Goal: Task Accomplishment & Management: Manage account settings

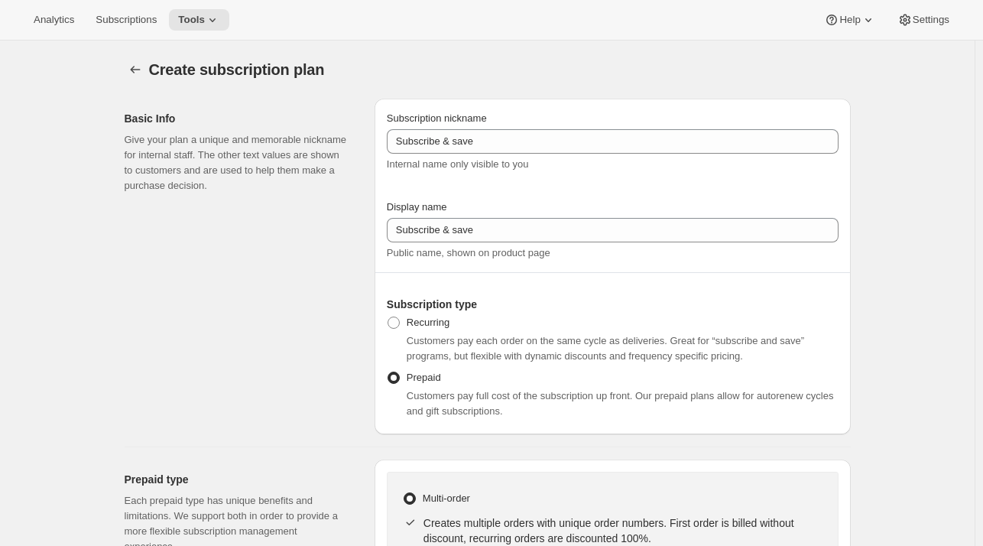
select select "MONTH"
select select "MONTHDAY"
drag, startPoint x: 170, startPoint y: 70, endPoint x: 288, endPoint y: 96, distance: 121.2
click at [288, 96] on div "Create subscription plan. This page is ready Create subscription plan" at bounding box center [488, 70] width 727 height 58
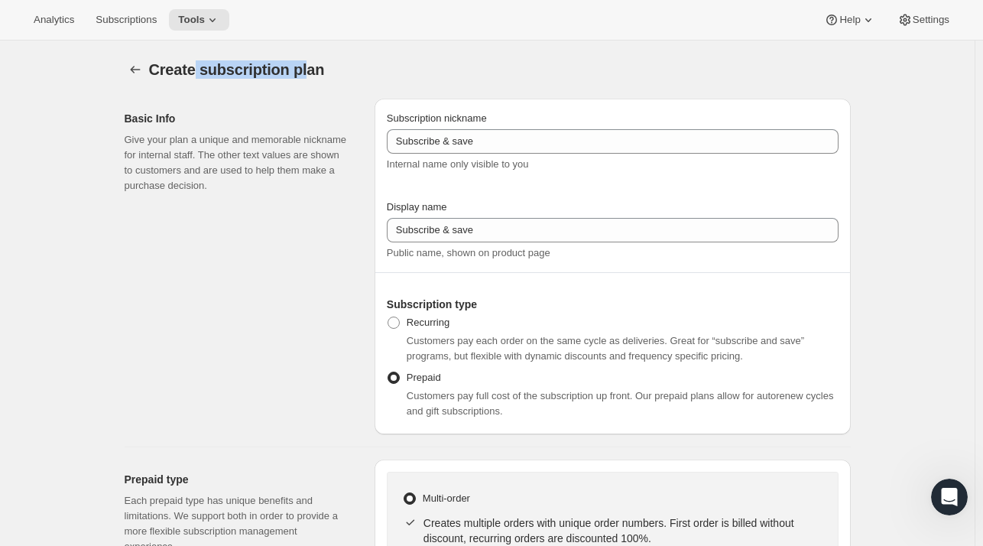
drag, startPoint x: 309, startPoint y: 74, endPoint x: 198, endPoint y: 55, distance: 112.5
click at [198, 55] on div "Create subscription plan. This page is ready Create subscription plan" at bounding box center [488, 70] width 727 height 58
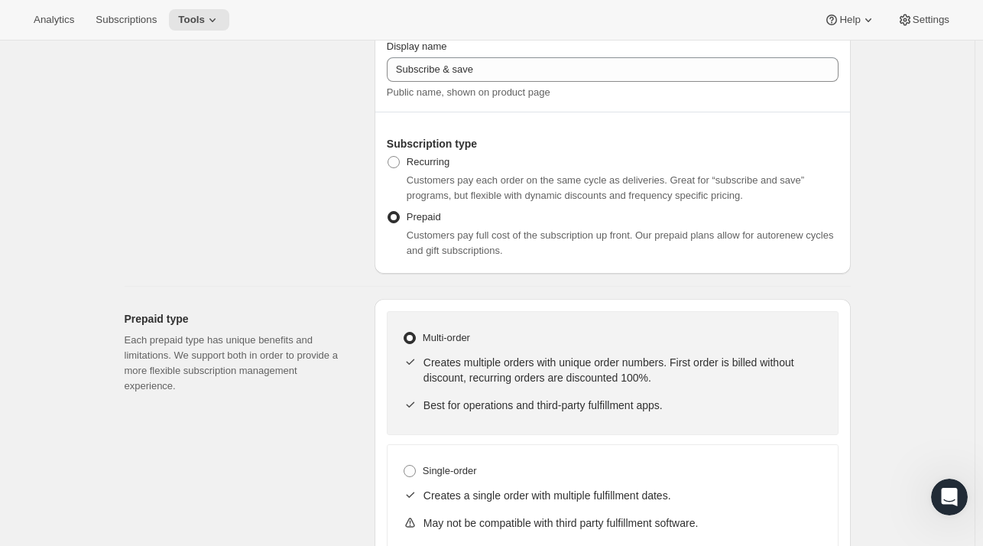
scroll to position [158, 0]
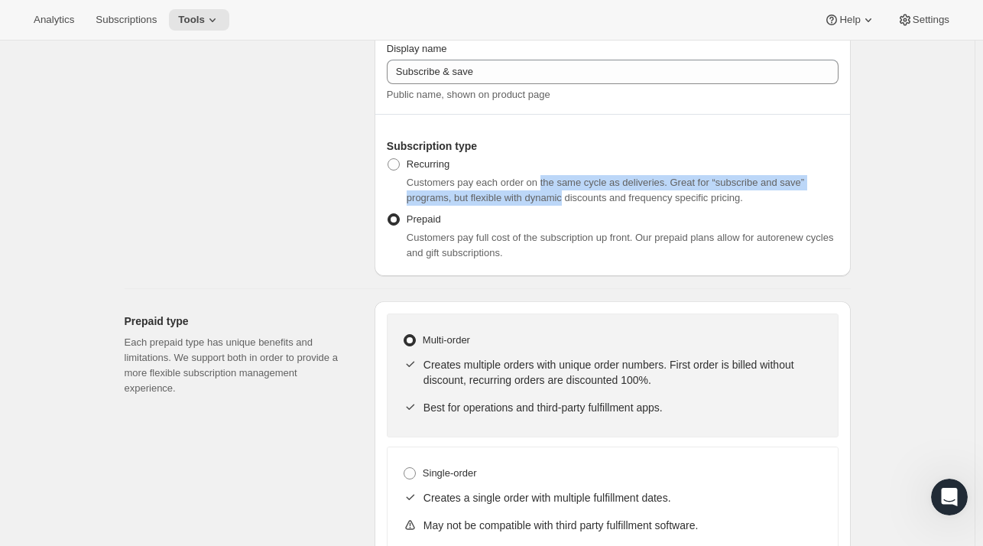
drag, startPoint x: 541, startPoint y: 181, endPoint x: 566, endPoint y: 193, distance: 27.4
click at [566, 193] on span "Customers pay each order on the same cycle as deliveries. Great for “subscribe …" at bounding box center [606, 190] width 398 height 27
drag, startPoint x: 580, startPoint y: 200, endPoint x: 596, endPoint y: 181, distance: 24.9
click at [596, 181] on span "Customers pay each order on the same cycle as deliveries. Great for “subscribe …" at bounding box center [606, 190] width 398 height 27
drag, startPoint x: 574, startPoint y: 179, endPoint x: 540, endPoint y: 195, distance: 38.0
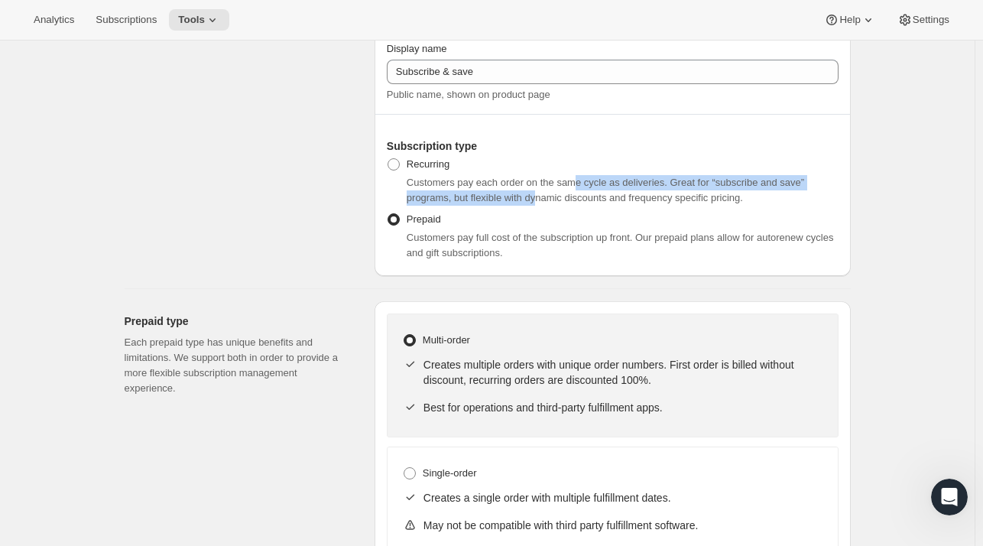
click at [540, 195] on span "Customers pay each order on the same cycle as deliveries. Great for “subscribe …" at bounding box center [606, 190] width 398 height 27
drag, startPoint x: 572, startPoint y: 195, endPoint x: 611, endPoint y: 181, distance: 41.4
click at [611, 181] on span "Customers pay each order on the same cycle as deliveries. Great for “subscribe …" at bounding box center [606, 190] width 398 height 27
click at [609, 181] on span "Customers pay each order on the same cycle as deliveries. Great for “subscribe …" at bounding box center [606, 190] width 398 height 27
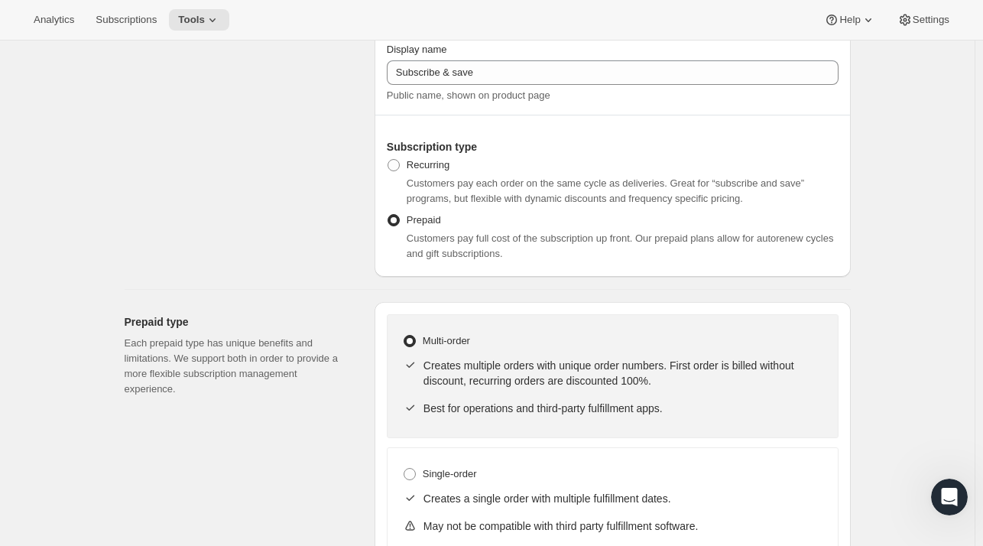
scroll to position [154, 0]
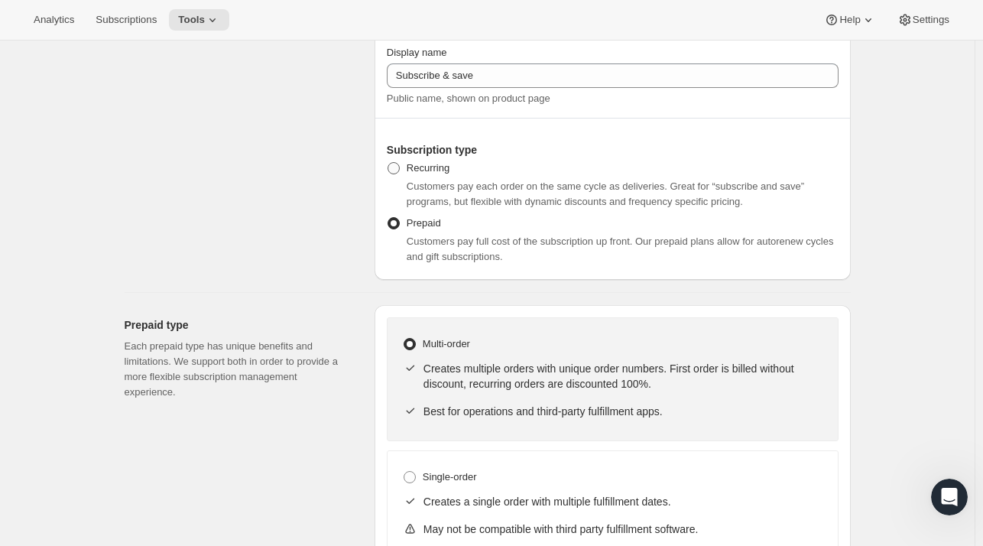
click at [400, 166] on span at bounding box center [394, 168] width 12 height 12
click at [388, 163] on input "Recurring" at bounding box center [388, 162] width 1 height 1
radio input "true"
select select "MONTH"
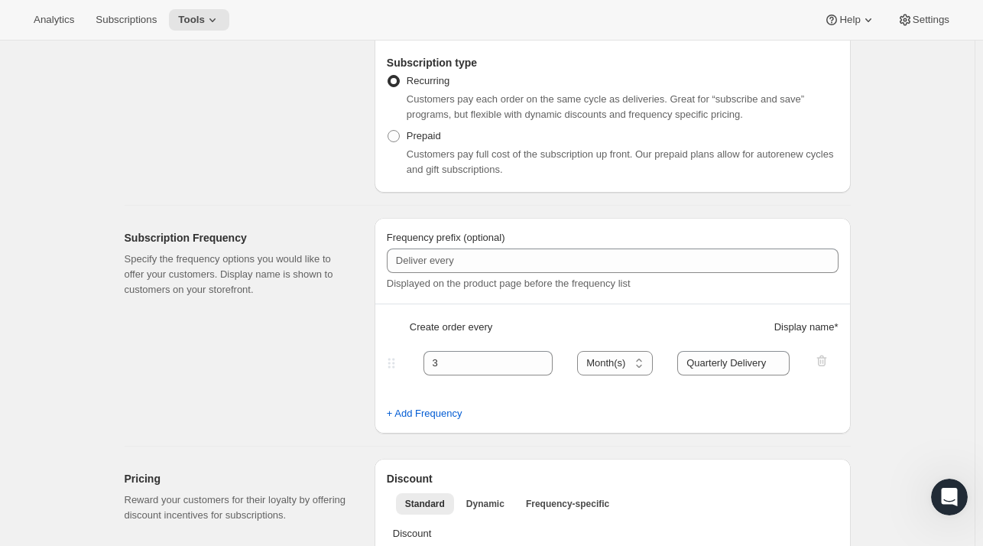
scroll to position [0, 0]
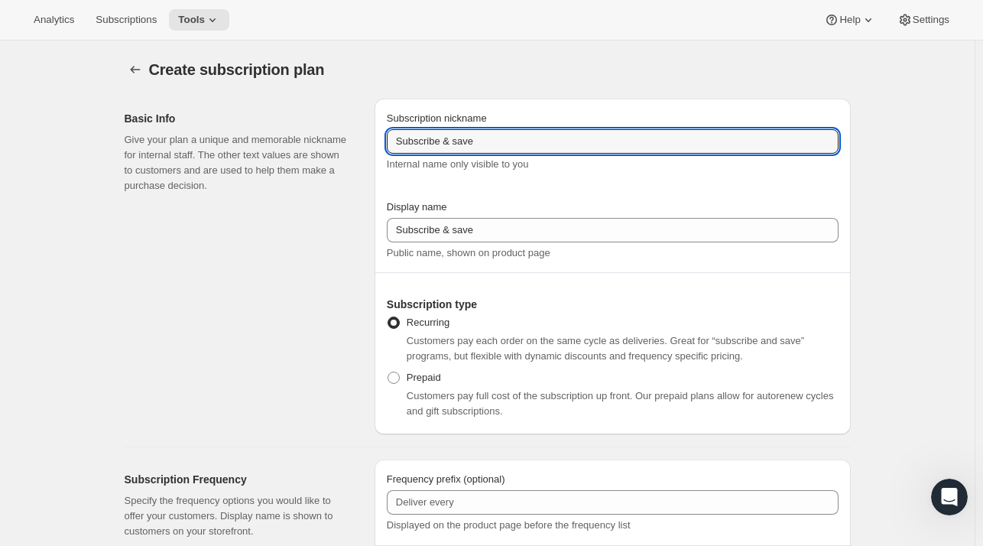
drag, startPoint x: 547, startPoint y: 145, endPoint x: 373, endPoint y: 134, distance: 174.0
click at [373, 134] on div "Basic Info Give your plan a unique and memorable nickname for internal staff. T…" at bounding box center [481, 260] width 739 height 348
type input "Enthusiast's Club"
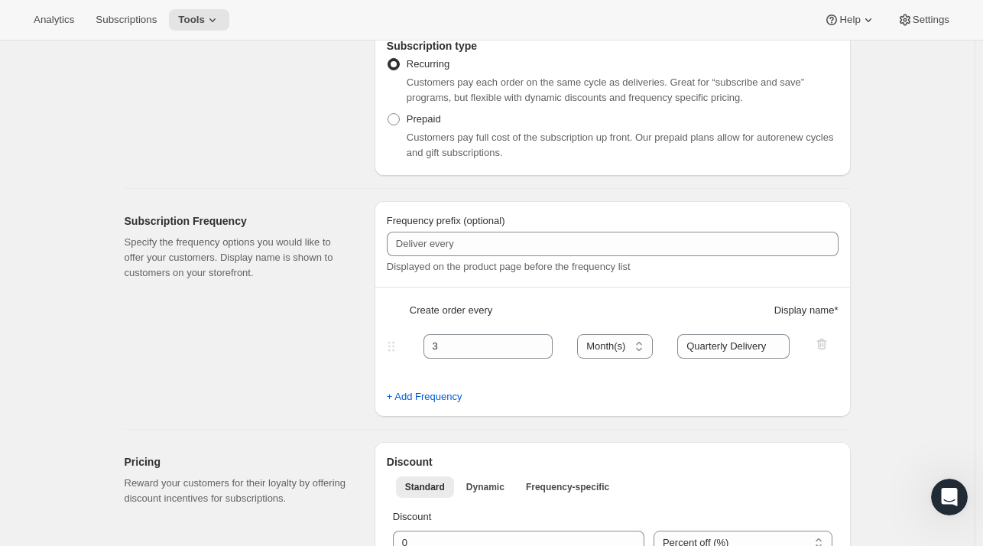
scroll to position [323, 0]
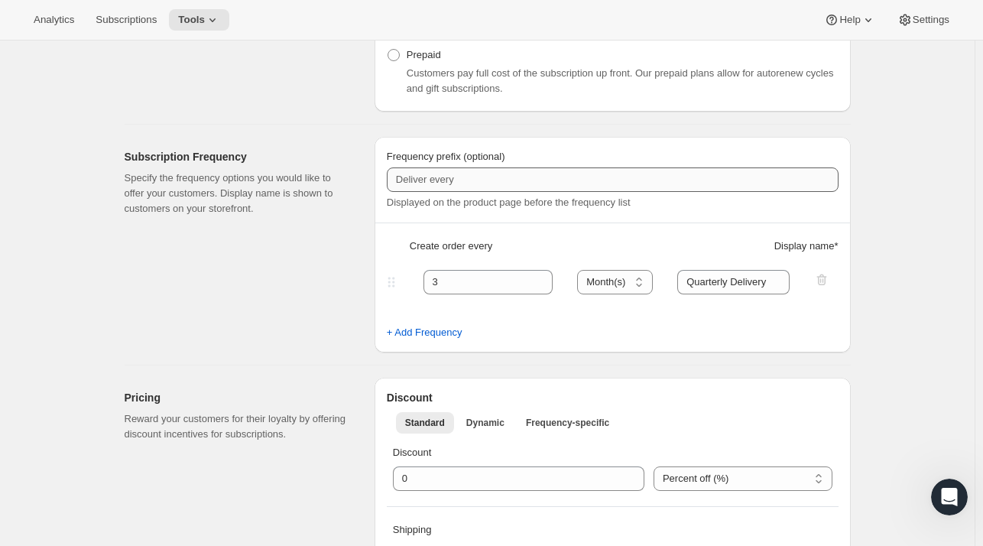
type input "Enthusiast's Club"
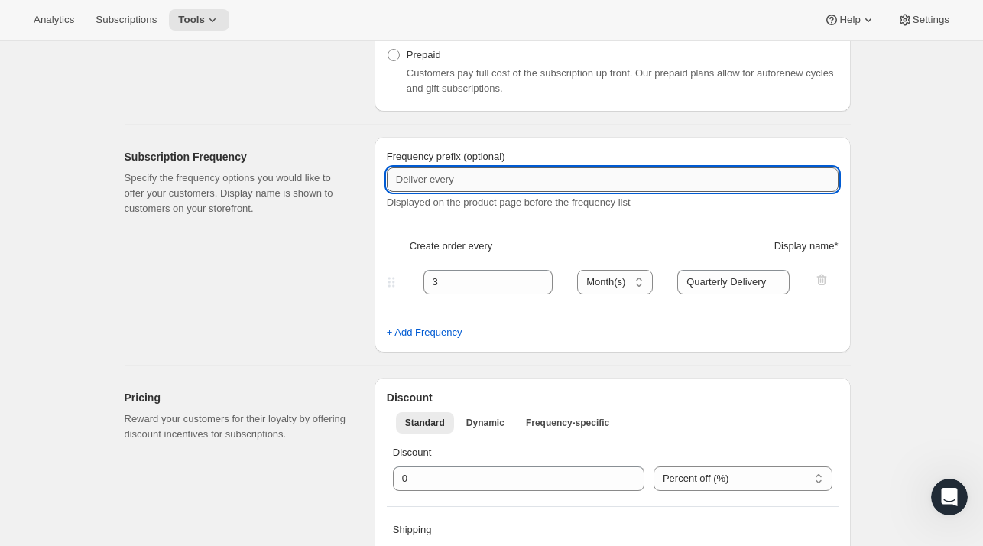
click at [465, 175] on input "Frequency prefix (optional)" at bounding box center [613, 179] width 452 height 24
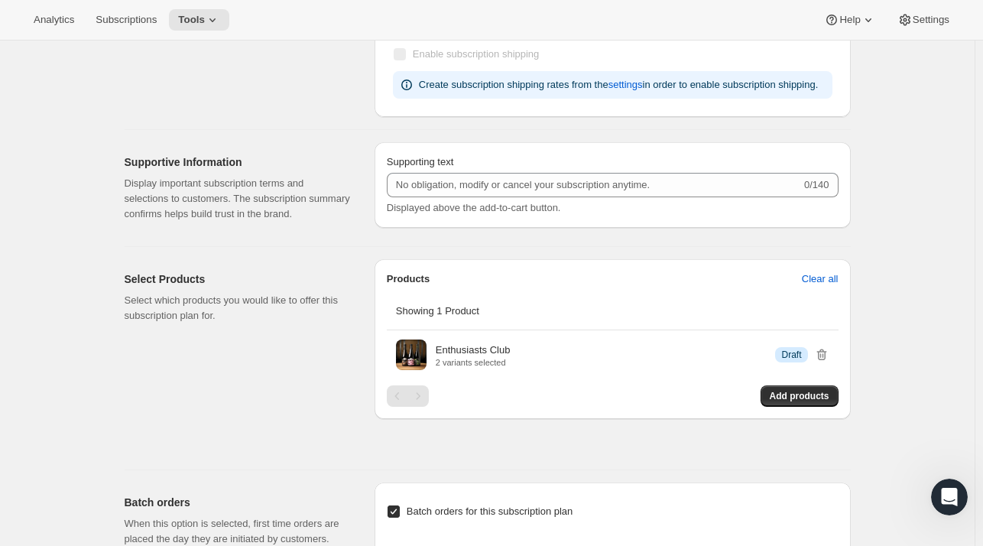
scroll to position [825, 0]
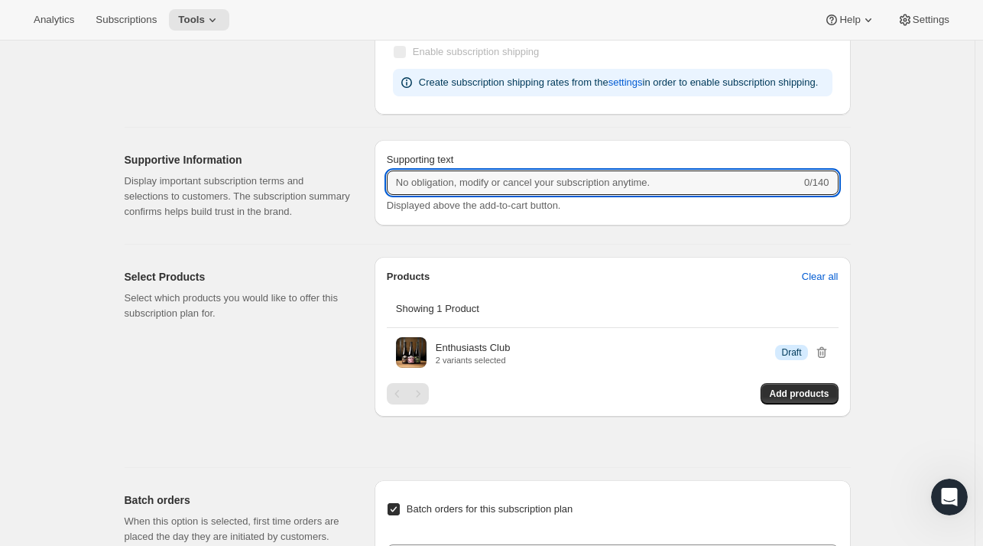
click at [511, 188] on input "Supporting text" at bounding box center [594, 183] width 414 height 24
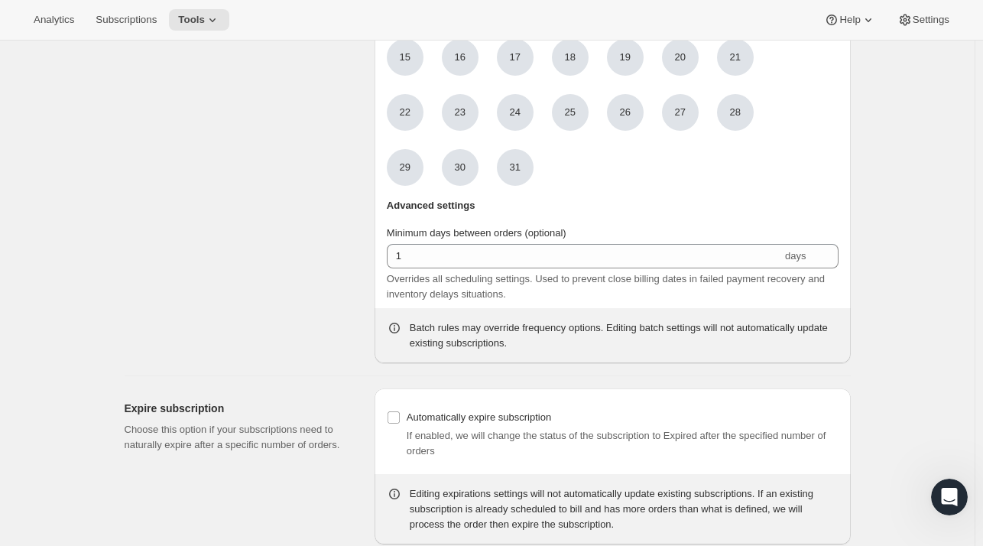
scroll to position [1496, 0]
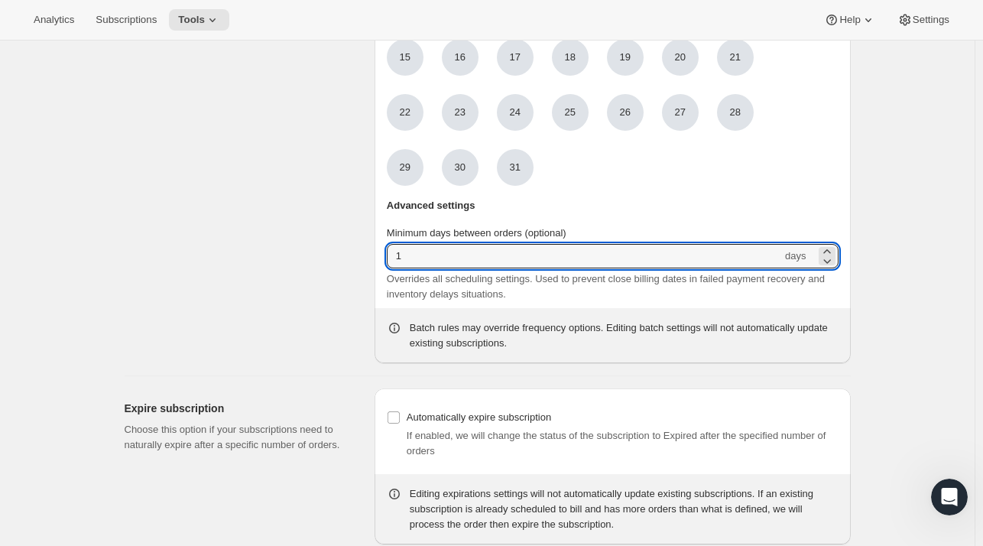
drag, startPoint x: 534, startPoint y: 261, endPoint x: 330, endPoint y: 247, distance: 204.6
click at [330, 247] on div "Batch orders When this option is selected, first time orders are placed the day…" at bounding box center [481, 80] width 739 height 566
type input "5"
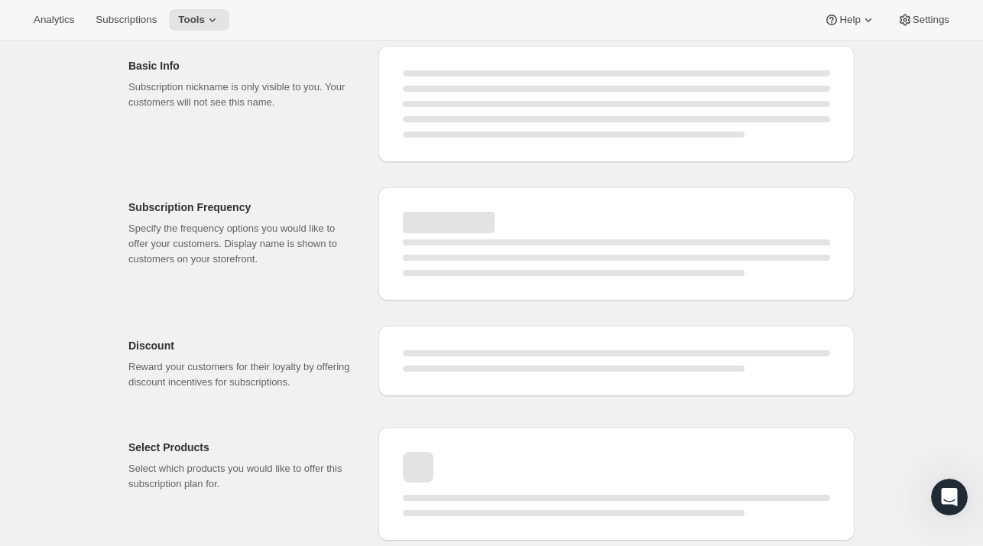
select select "WEEK"
select select "MONTH"
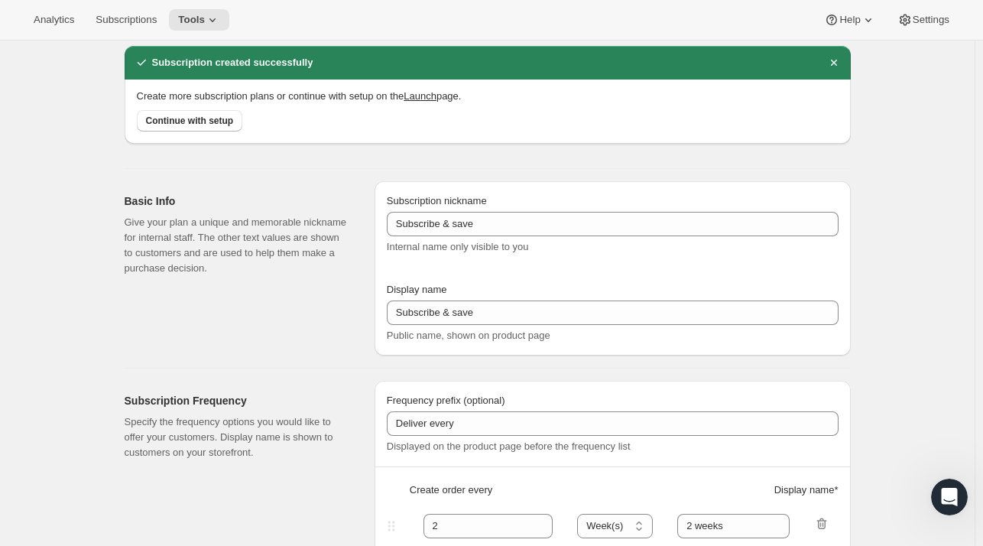
scroll to position [1087, 0]
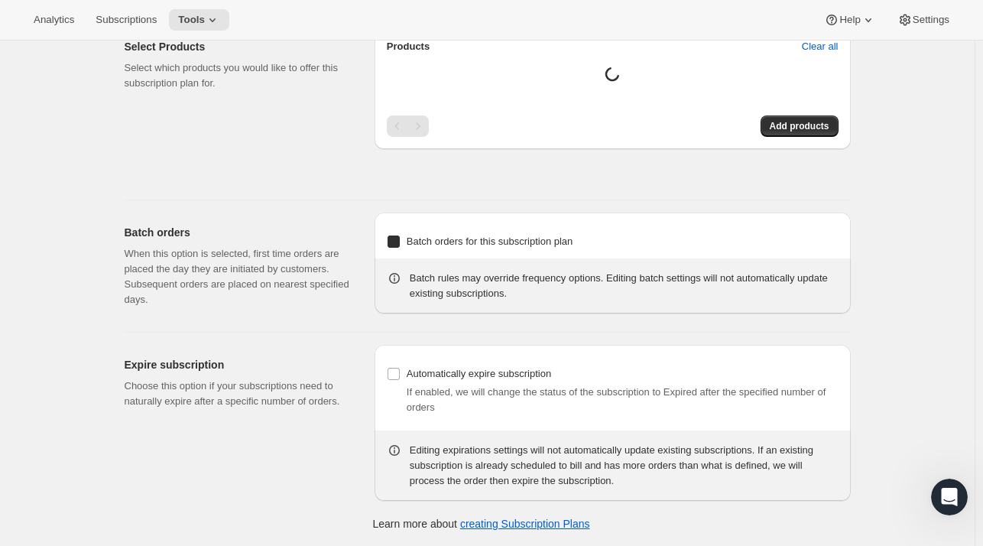
type input "Enthusiast's Club"
type input "3"
select select "MONTH"
type input "Quarterly Delivery"
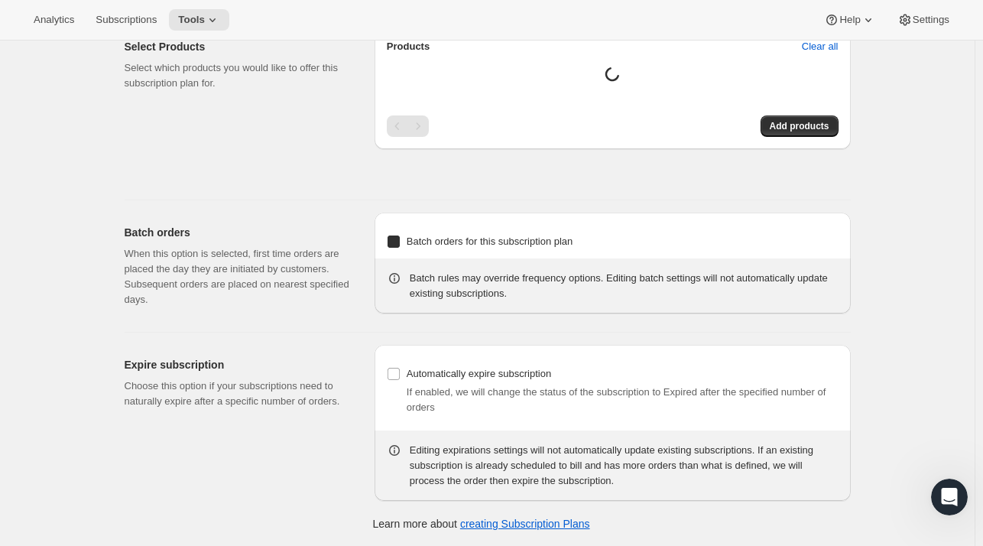
checkbox input "true"
select select "MONTHDAY"
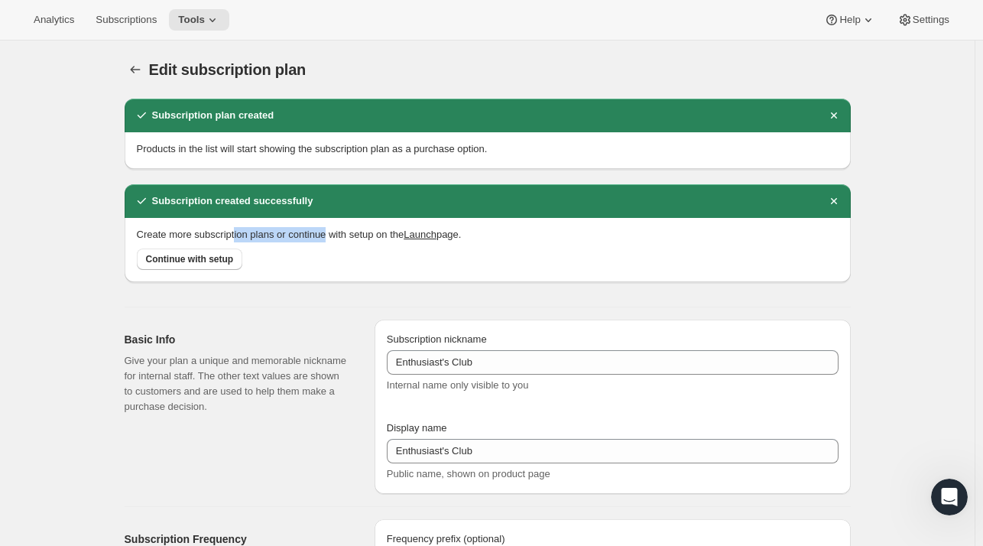
drag, startPoint x: 237, startPoint y: 234, endPoint x: 330, endPoint y: 235, distance: 92.5
click at [330, 235] on p "Create more subscription plans or continue with setup on the Launch page." at bounding box center [488, 234] width 702 height 15
drag, startPoint x: 187, startPoint y: 254, endPoint x: 91, endPoint y: 218, distance: 102.1
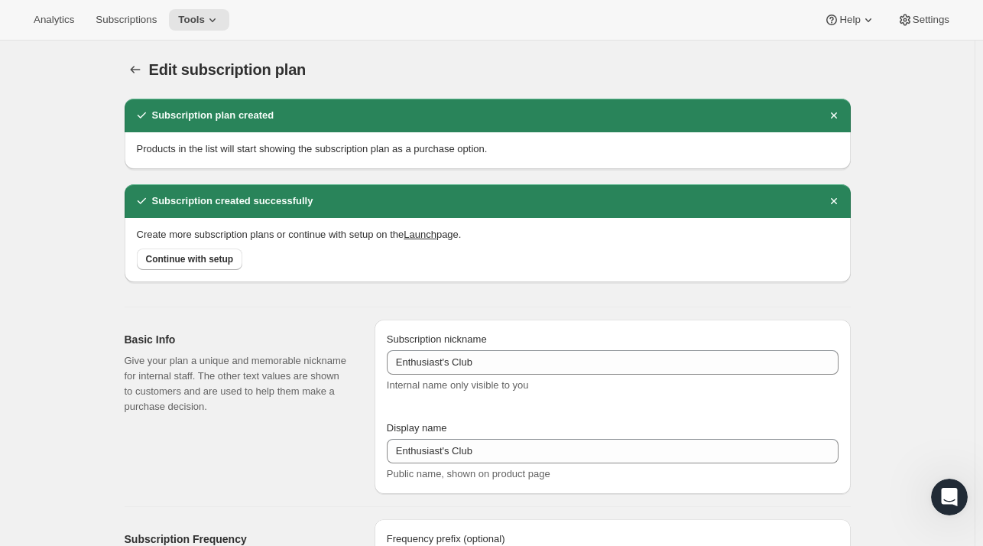
drag, startPoint x: 426, startPoint y: 233, endPoint x: 494, endPoint y: 70, distance: 176.5
click at [494, 70] on div "Edit subscription plan" at bounding box center [362, 69] width 427 height 21
click at [431, 233] on button "Launch" at bounding box center [420, 234] width 33 height 11
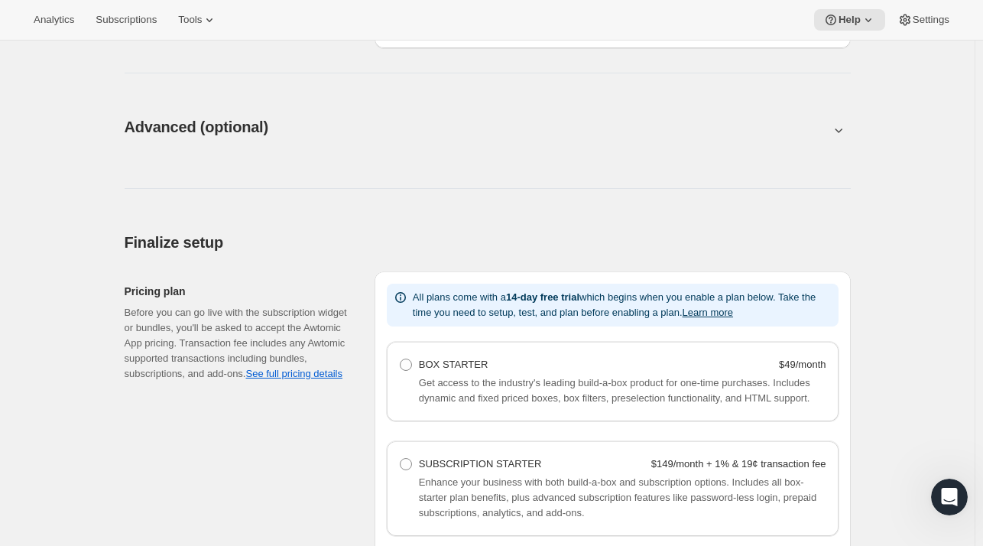
scroll to position [1037, 0]
click at [832, 138] on button at bounding box center [488, 130] width 727 height 17
type input "<div style="text-align: center"> <hr> <br/><h3>Having issues managing your subs…"
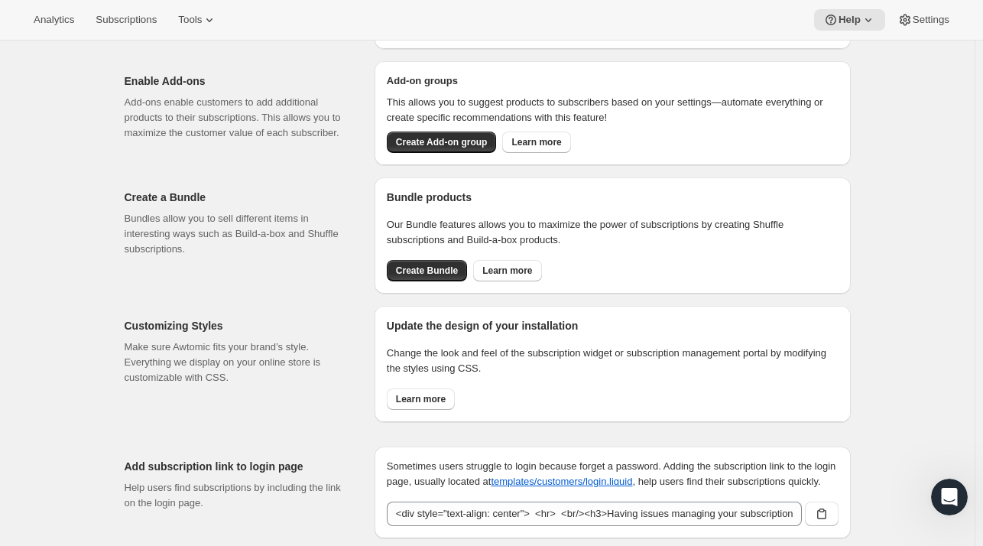
scroll to position [1389, 0]
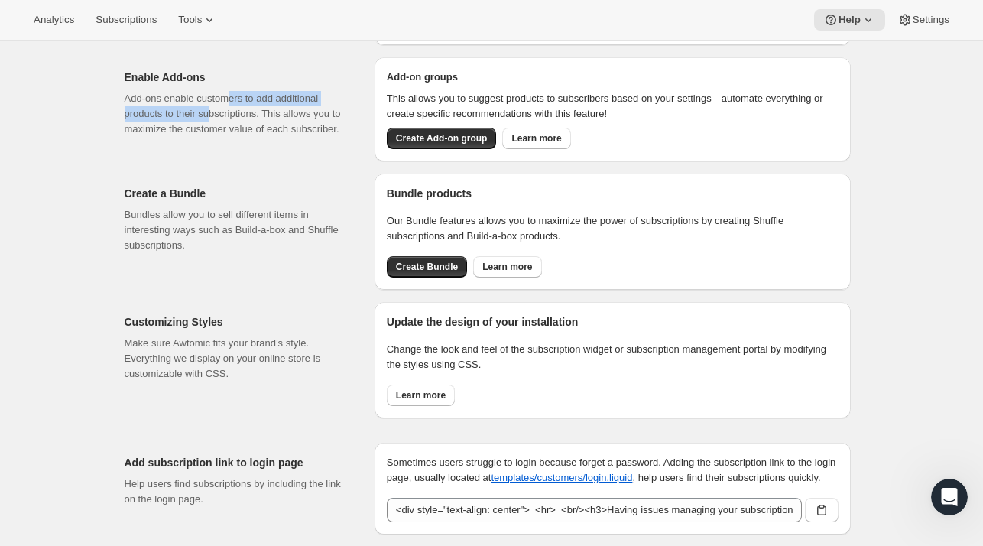
drag, startPoint x: 229, startPoint y: 102, endPoint x: 210, endPoint y: 121, distance: 26.5
click at [210, 121] on p "Add-ons enable customers to add additional products to their subscriptions. Thi…" at bounding box center [238, 114] width 226 height 46
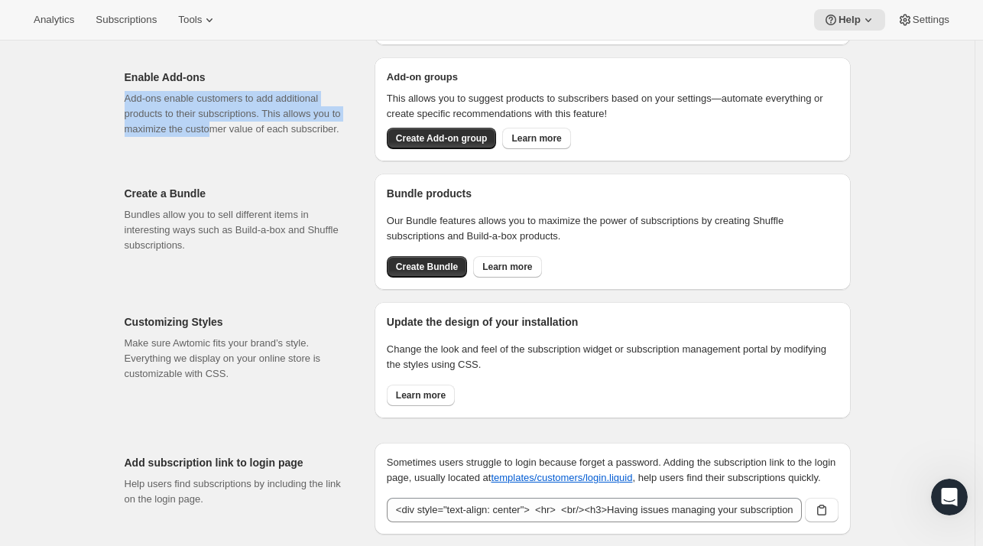
drag, startPoint x: 212, startPoint y: 132, endPoint x: 297, endPoint y: 79, distance: 100.4
click at [297, 79] on div "Enable Add-ons Add-ons enable customers to add additional products to their sub…" at bounding box center [238, 103] width 226 height 67
click at [297, 79] on h2 "Enable Add-ons" at bounding box center [238, 77] width 226 height 15
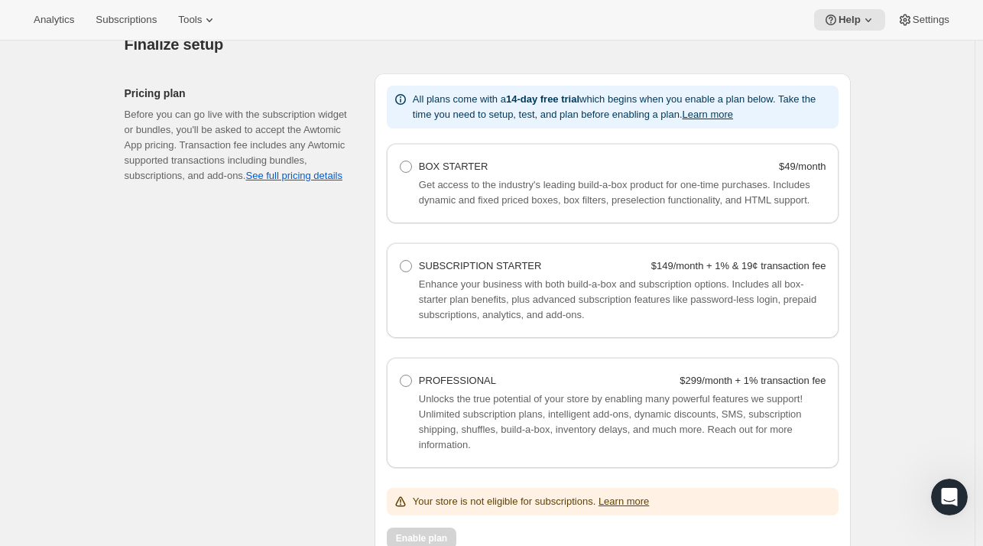
scroll to position [1957, 0]
click at [419, 378] on label "PROFESSIONAL $299/month + 1% transaction fee" at bounding box center [612, 381] width 427 height 21
click at [401, 376] on Professional "PROFESSIONAL $299/month + 1% transaction fee" at bounding box center [400, 375] width 1 height 1
radio Professional "true"
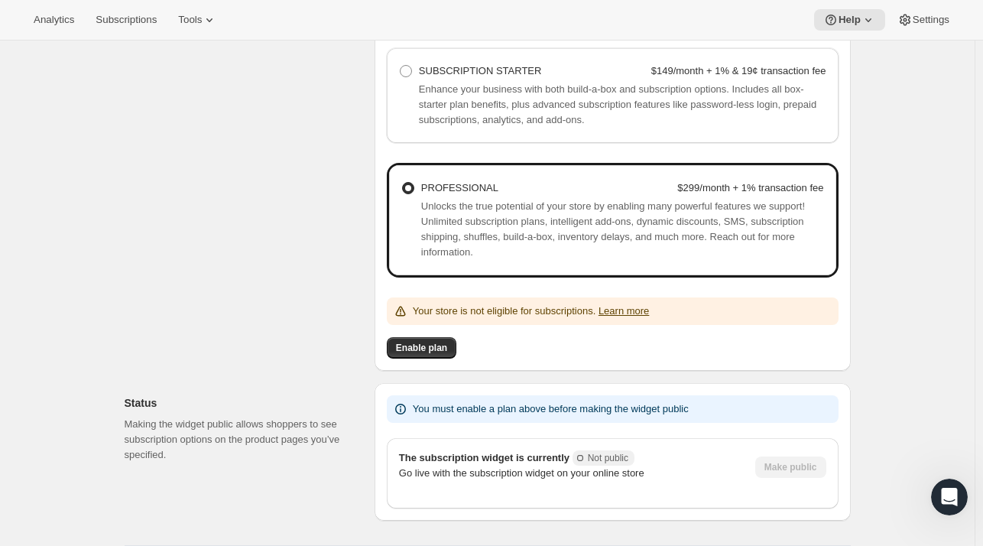
scroll to position [2209, 0]
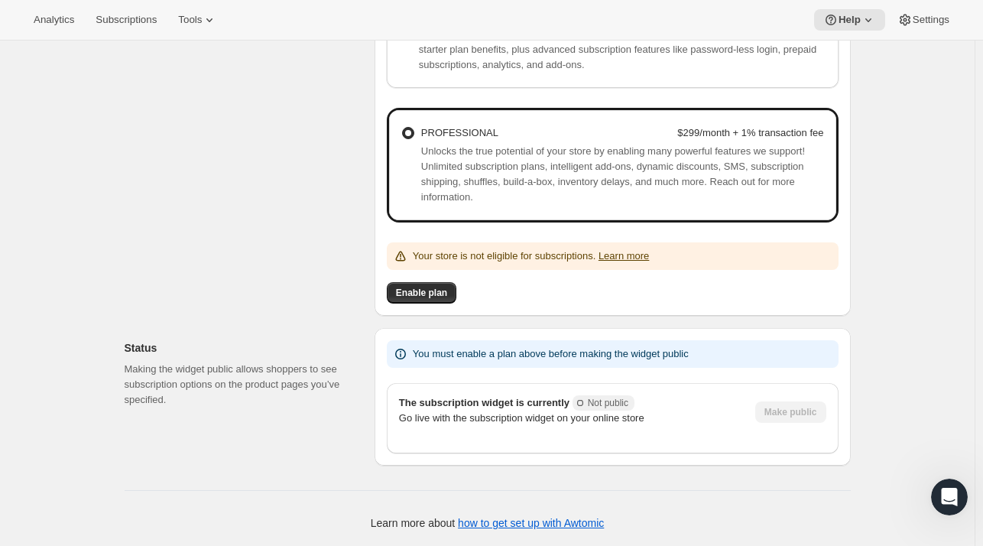
click at [340, 242] on div "Pricing plan Before you can go live with the subscription widget or bundles, yo…" at bounding box center [244, 69] width 238 height 492
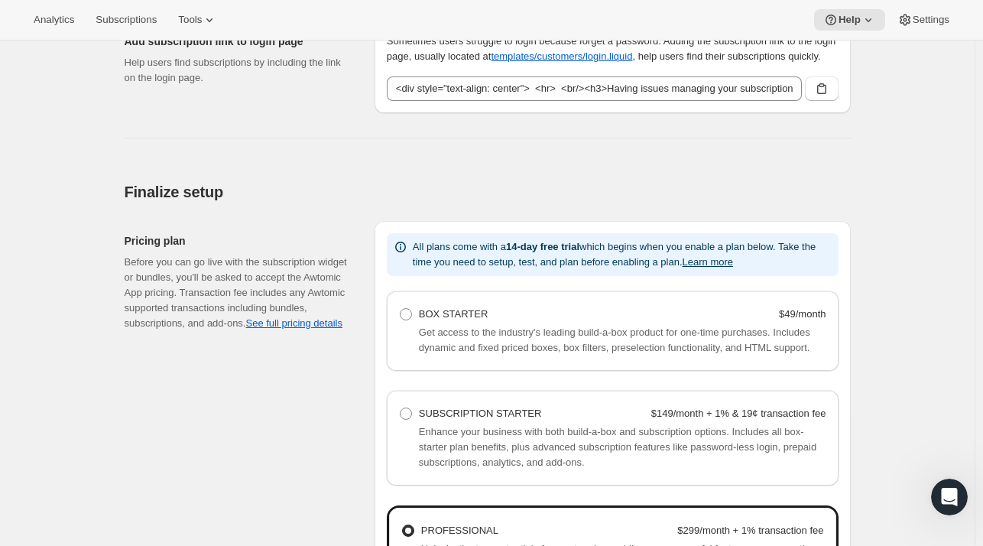
scroll to position [1811, 0]
click at [446, 252] on p "All plans come with a 14-day free trial which begins when you enable a plan bel…" at bounding box center [623, 254] width 420 height 31
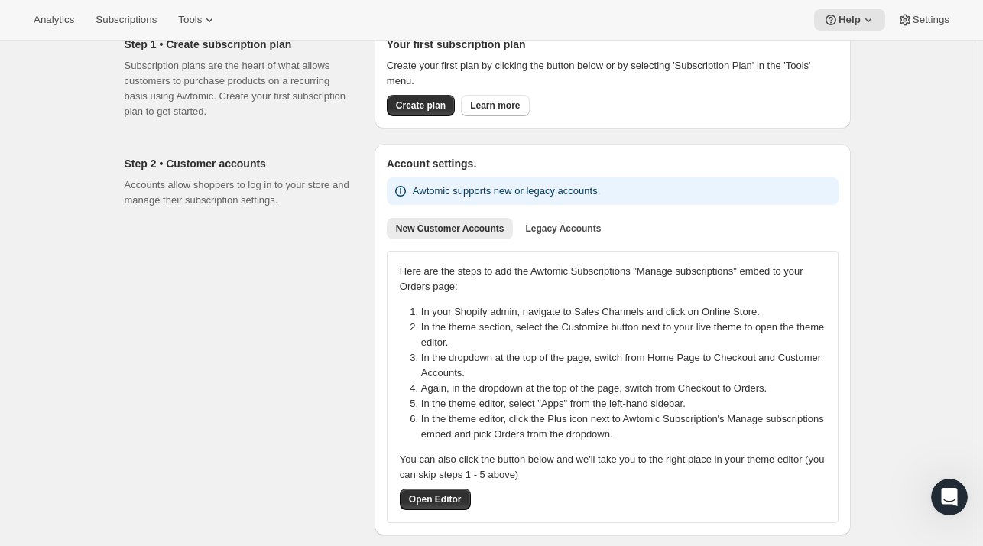
scroll to position [0, 0]
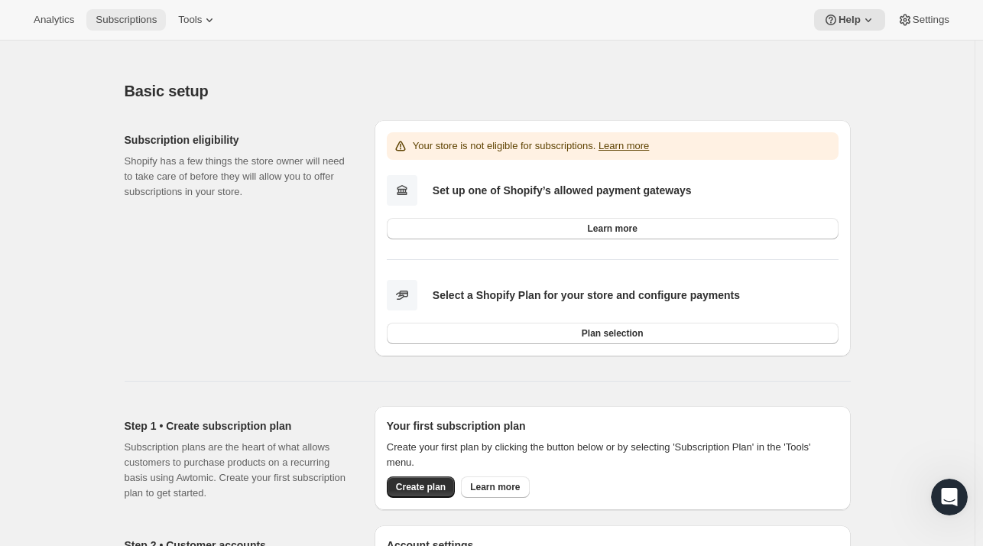
click at [124, 21] on span "Subscriptions" at bounding box center [126, 20] width 61 height 12
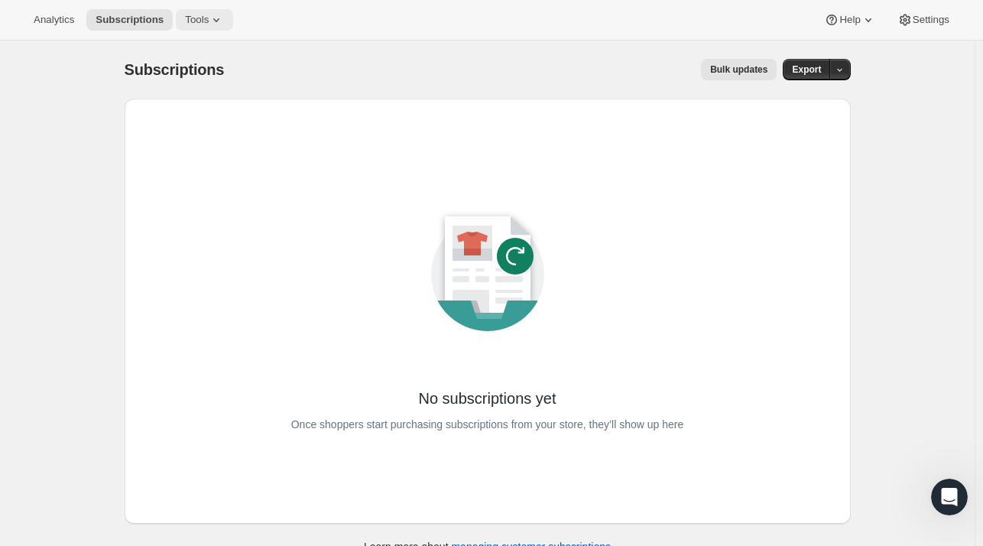
click at [185, 17] on span "Tools" at bounding box center [197, 20] width 24 height 12
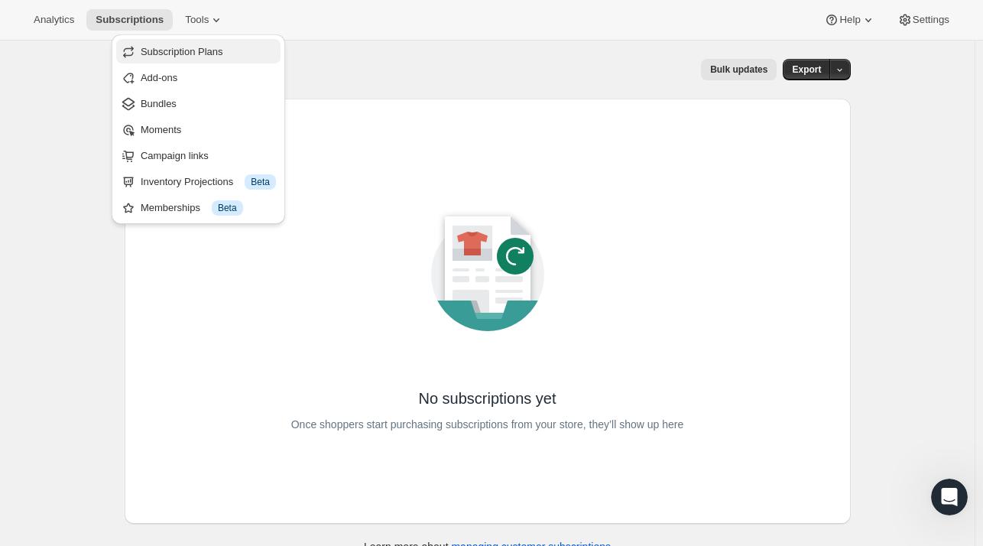
click at [184, 52] on span "Subscription Plans" at bounding box center [182, 51] width 83 height 11
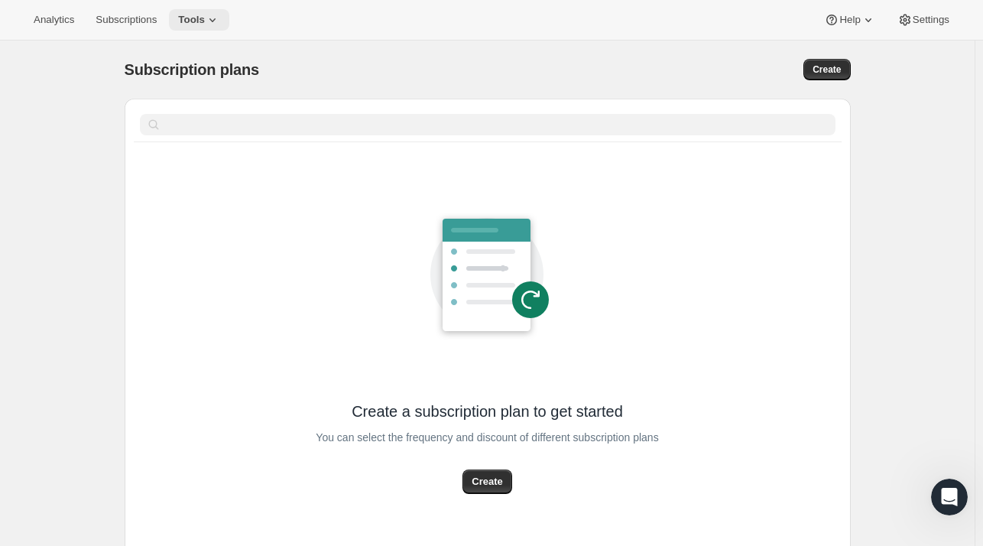
click at [181, 24] on span "Tools" at bounding box center [191, 20] width 27 height 12
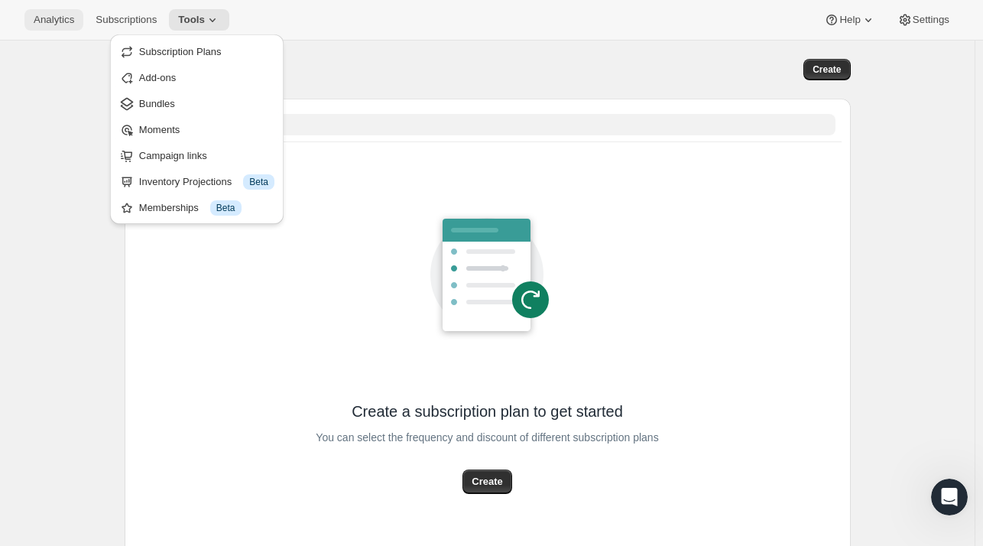
click at [34, 25] on span "Analytics" at bounding box center [54, 20] width 41 height 12
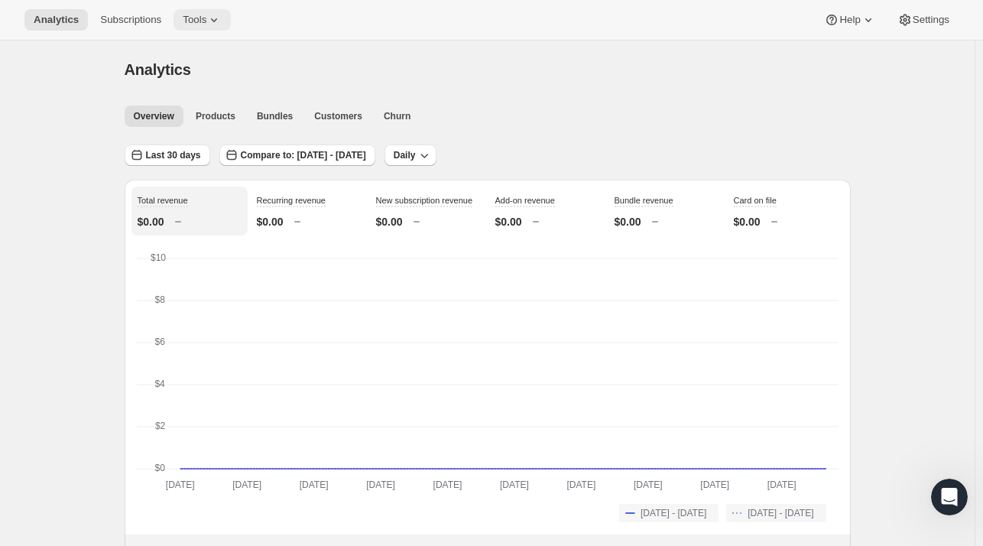
click at [190, 16] on span "Tools" at bounding box center [195, 20] width 24 height 12
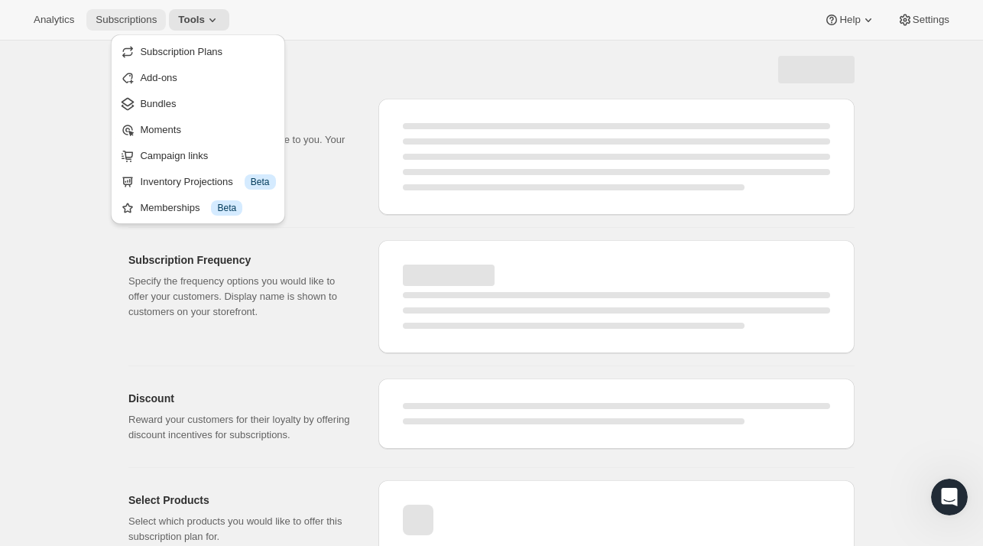
select select "WEEK"
select select "MONTH"
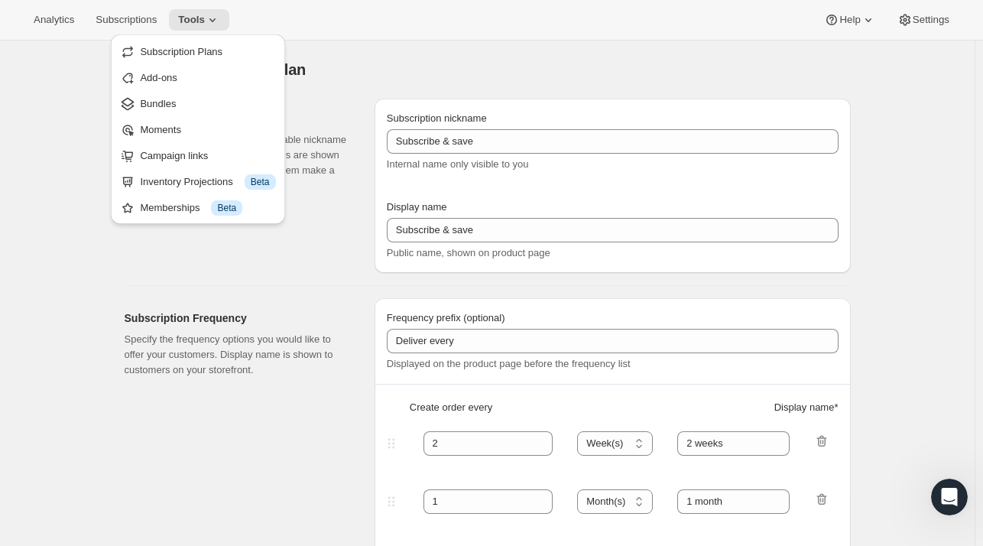
type input "Enthusiast's Club"
type input "3"
select select "MONTH"
type input "Quarterly Delivery"
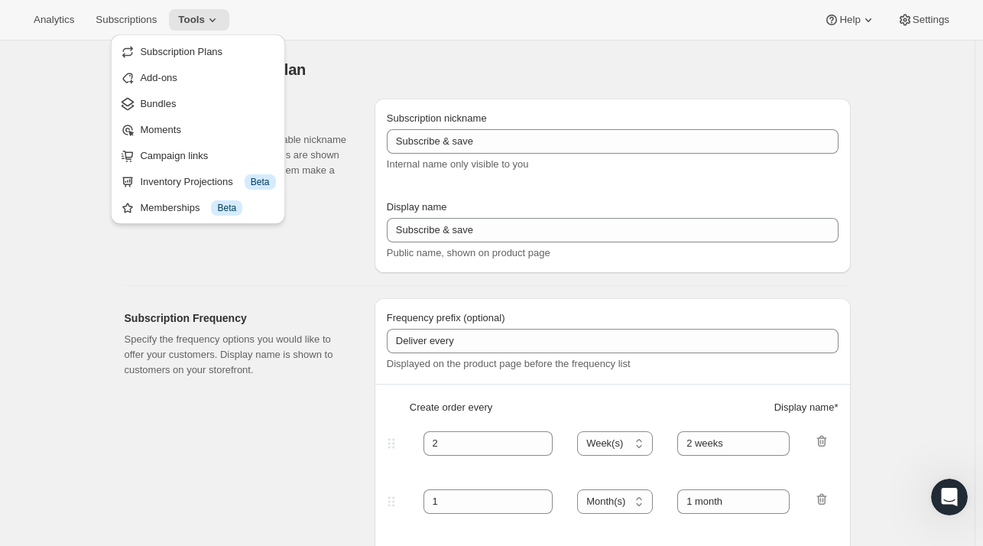
checkbox input "true"
select select "MONTHDAY"
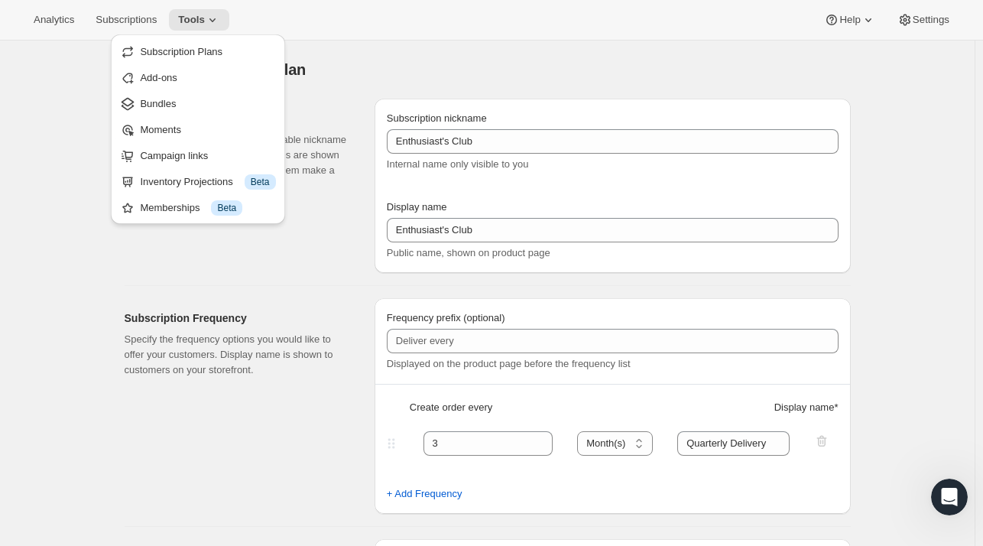
click at [502, 50] on div "Edit subscription plan. This page is ready Edit subscription plan" at bounding box center [488, 70] width 727 height 58
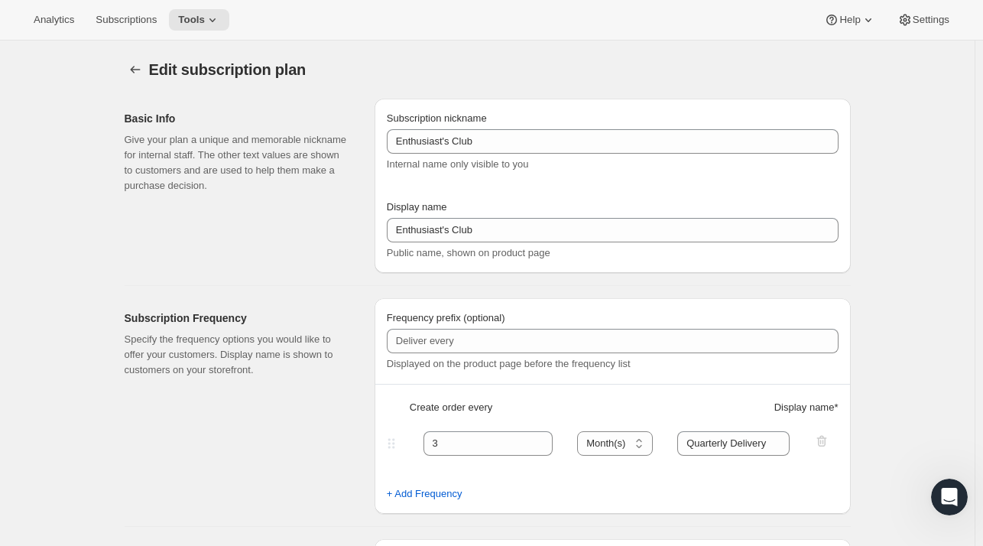
click at [137, 70] on icon "Subscription plans" at bounding box center [135, 70] width 10 height 8
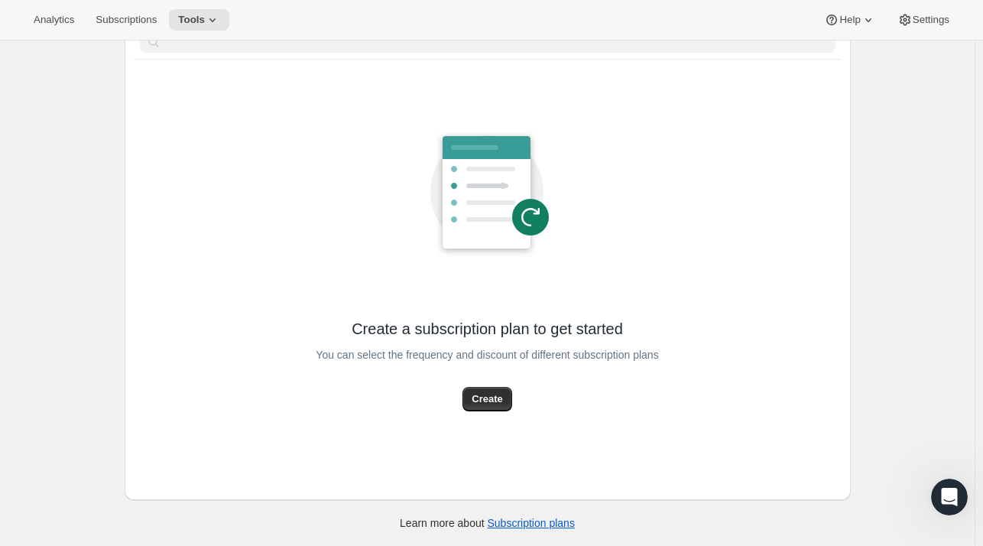
scroll to position [82, 0]
click at [507, 398] on button "Create" at bounding box center [487, 400] width 49 height 24
select select "WEEK"
select select "MONTH"
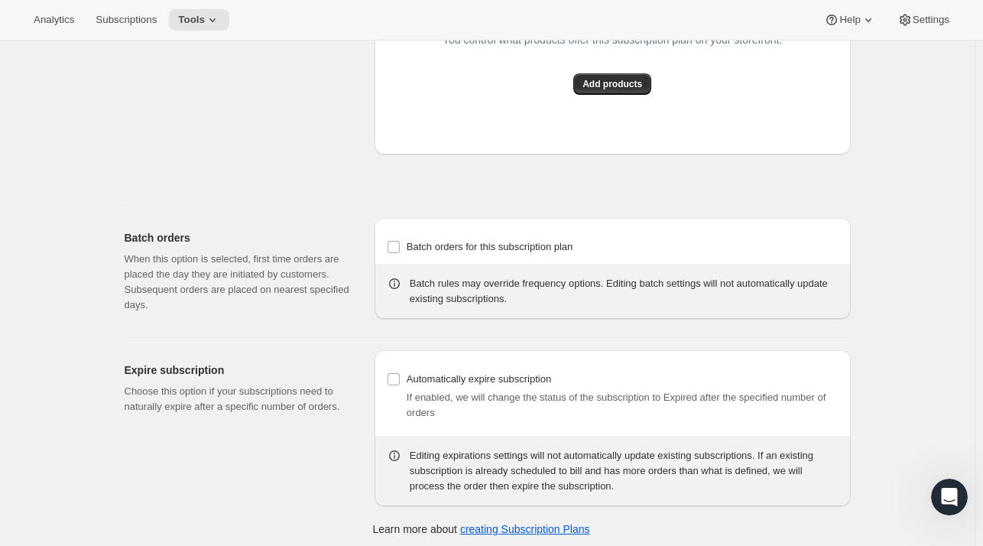
scroll to position [1283, 0]
